Goal: Task Accomplishment & Management: Use online tool/utility

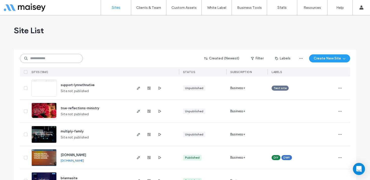
click at [42, 60] on input at bounding box center [51, 58] width 63 height 9
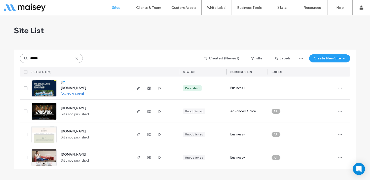
type input "******"
click at [42, 89] on img at bounding box center [44, 97] width 25 height 34
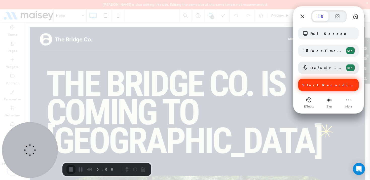
click at [326, 85] on span "Start Recording" at bounding box center [329, 85] width 53 height 5
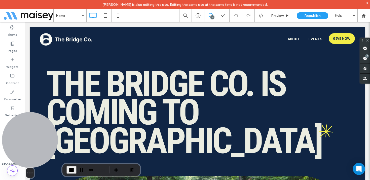
drag, startPoint x: 35, startPoint y: 145, endPoint x: 2, endPoint y: 158, distance: 35.0
click at [2, 158] on div "Select video screen size" at bounding box center [30, 145] width 56 height 66
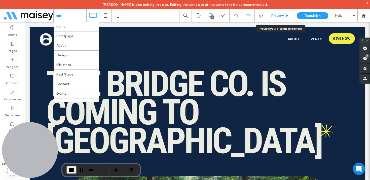
click at [282, 13] on div "Preview" at bounding box center [280, 15] width 26 height 13
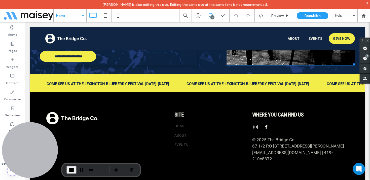
scroll to position [1083, 0]
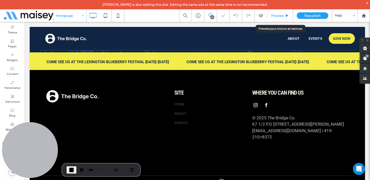
click at [277, 17] on span "Preview" at bounding box center [277, 16] width 13 height 4
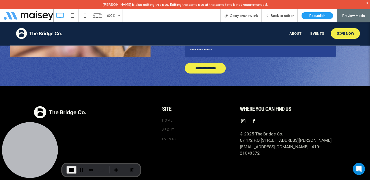
scroll to position [2681, 0]
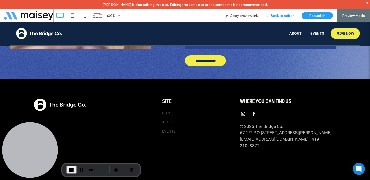
click at [279, 17] on span "Back to editor" at bounding box center [282, 16] width 23 height 4
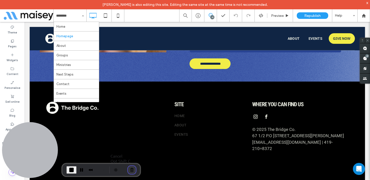
click at [133, 169] on button "Cancel Recording" at bounding box center [132, 170] width 8 height 8
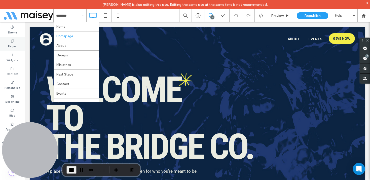
click at [11, 44] on label "Pages" at bounding box center [12, 46] width 9 height 6
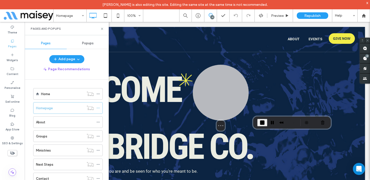
drag, startPoint x: 32, startPoint y: 147, endPoint x: 228, endPoint y: 97, distance: 202.7
click at [228, 97] on div at bounding box center [221, 93] width 56 height 56
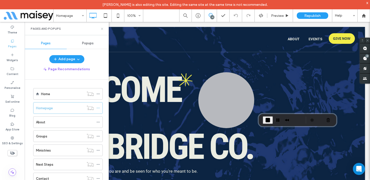
click at [102, 29] on icon at bounding box center [102, 29] width 4 height 4
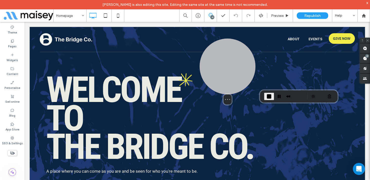
drag, startPoint x: 225, startPoint y: 95, endPoint x: 227, endPoint y: 69, distance: 26.3
click at [227, 69] on div at bounding box center [228, 67] width 56 height 56
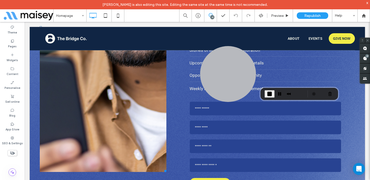
scroll to position [2684, 0]
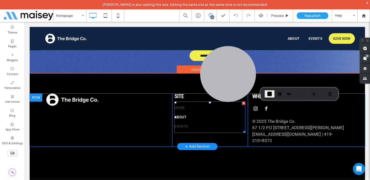
click at [194, 113] on link "ABOUT" at bounding box center [208, 117] width 67 height 9
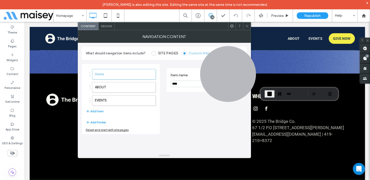
click at [249, 26] on div at bounding box center [247, 26] width 8 height 8
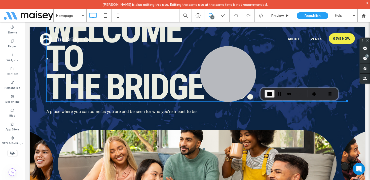
scroll to position [0, 0]
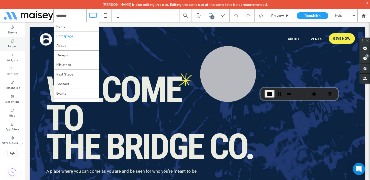
click at [9, 42] on div "Pages" at bounding box center [12, 44] width 25 height 14
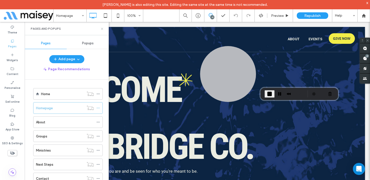
click at [103, 28] on icon at bounding box center [102, 29] width 4 height 4
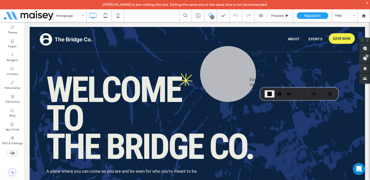
click at [270, 92] on span "End Recording" at bounding box center [270, 94] width 6 height 6
